Goal: Task Accomplishment & Management: Manage account settings

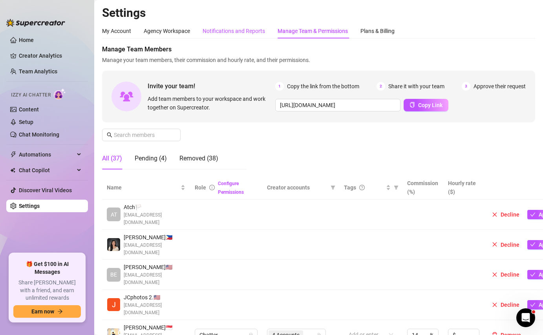
click at [244, 29] on div "Notifications and Reports" at bounding box center [234, 31] width 62 height 9
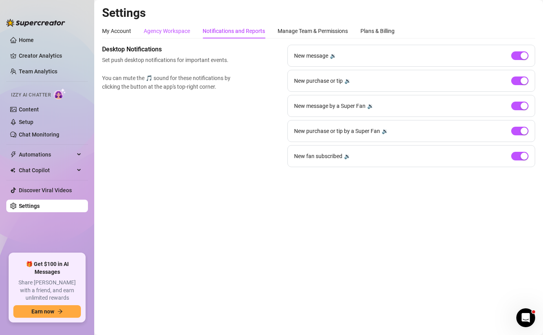
click at [150, 31] on div "Agency Workspace" at bounding box center [167, 31] width 46 height 9
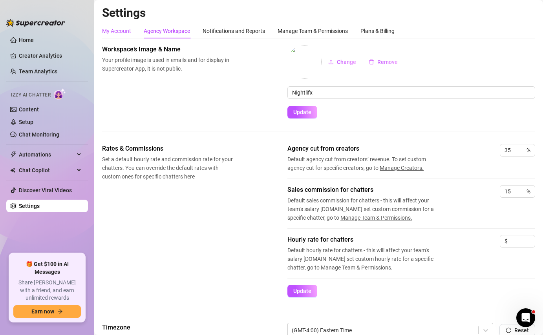
click at [117, 31] on div "My Account" at bounding box center [116, 31] width 29 height 9
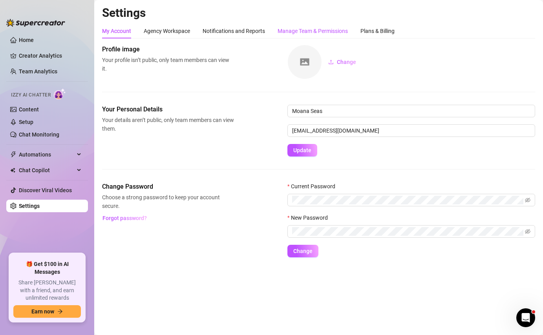
click at [309, 33] on div "Manage Team & Permissions" at bounding box center [313, 31] width 70 height 9
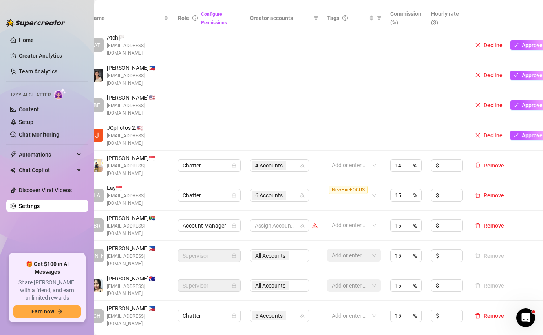
scroll to position [170, 22]
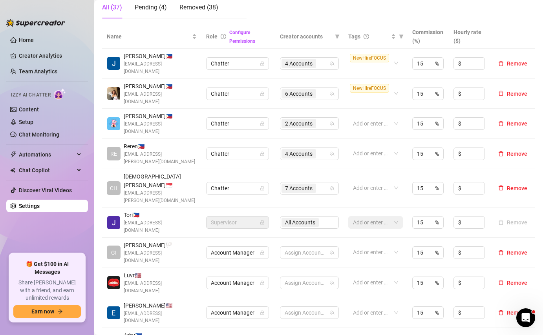
scroll to position [158, 0]
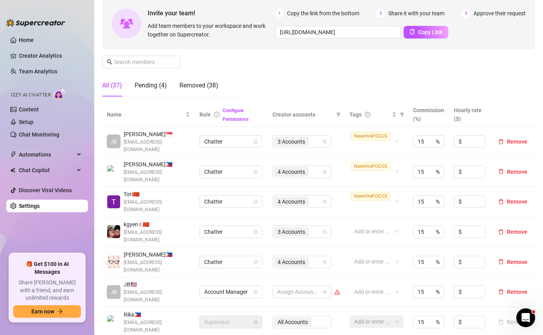
scroll to position [71, 0]
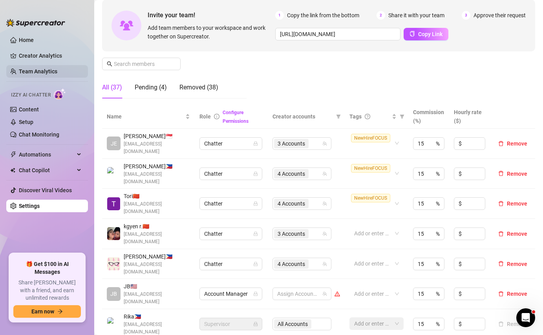
click at [57, 70] on link "Team Analytics" at bounding box center [38, 71] width 38 height 6
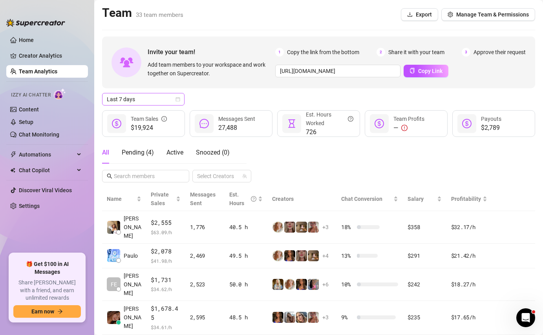
click at [178, 101] on icon "calendar" at bounding box center [178, 99] width 4 height 4
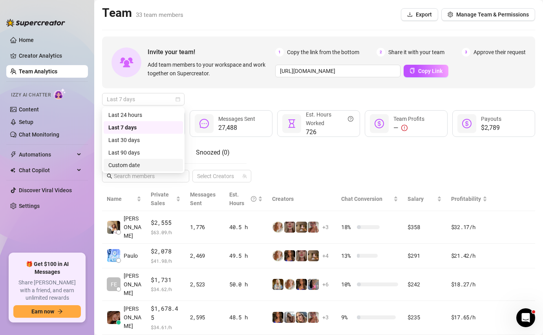
click at [153, 169] on div "Custom date" at bounding box center [143, 165] width 70 height 9
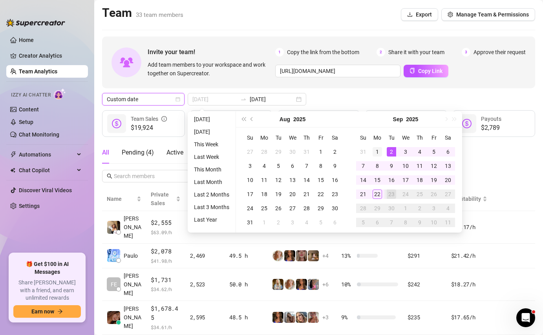
type input "[DATE]"
click at [376, 150] on div "1" at bounding box center [377, 151] width 9 height 9
type input "[DATE]"
click at [379, 190] on div "22" at bounding box center [377, 194] width 9 height 9
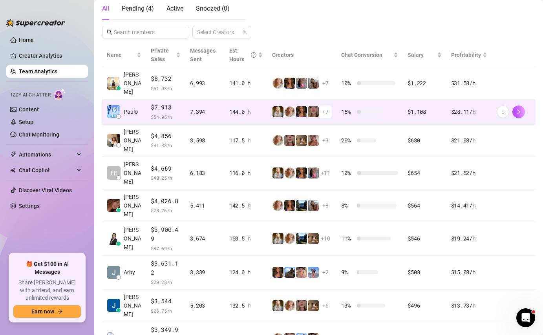
scroll to position [143, 0]
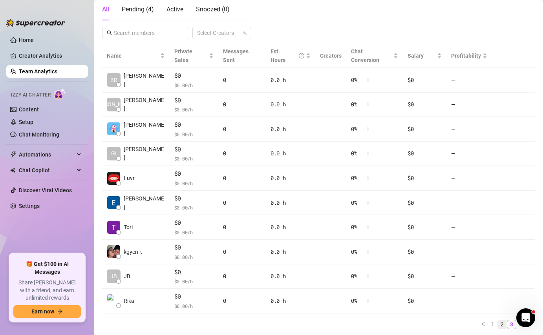
click at [500, 321] on link "2" at bounding box center [502, 325] width 9 height 9
